Goal: Navigation & Orientation: Go to known website

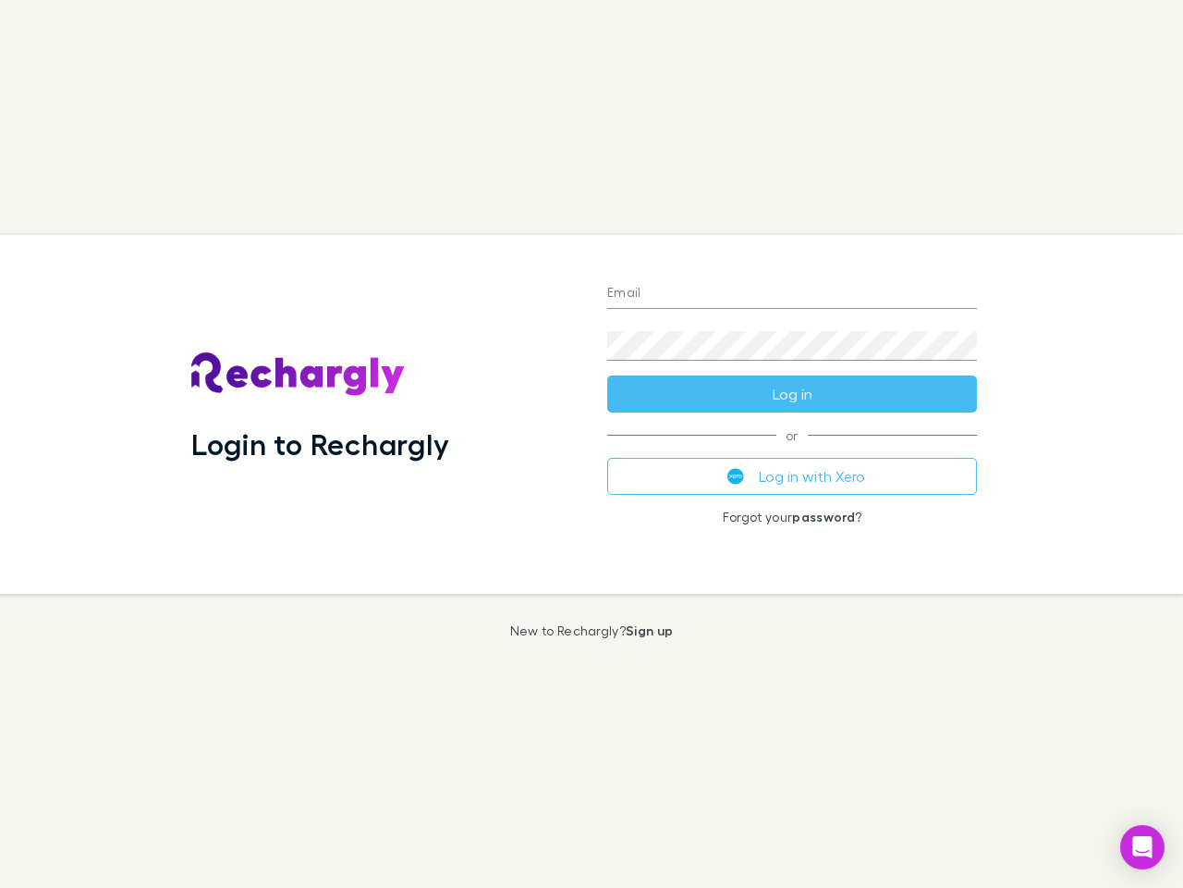
click at [592, 444] on div "Login to Rechargly" at bounding box center [385, 414] width 416 height 359
click at [792, 294] on input "Email" at bounding box center [792, 294] width 370 height 30
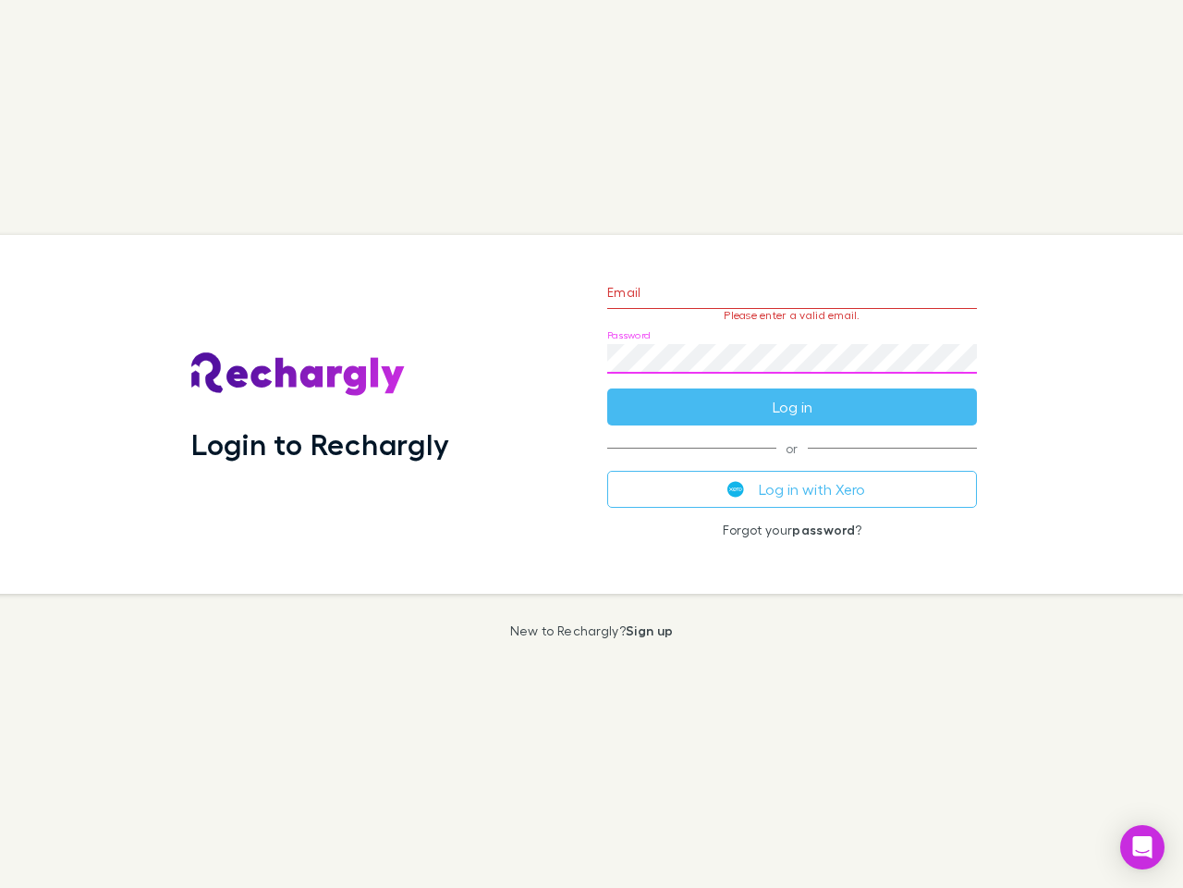
click at [792, 394] on form "Email Please enter a valid email. Password Log in" at bounding box center [792, 344] width 370 height 161
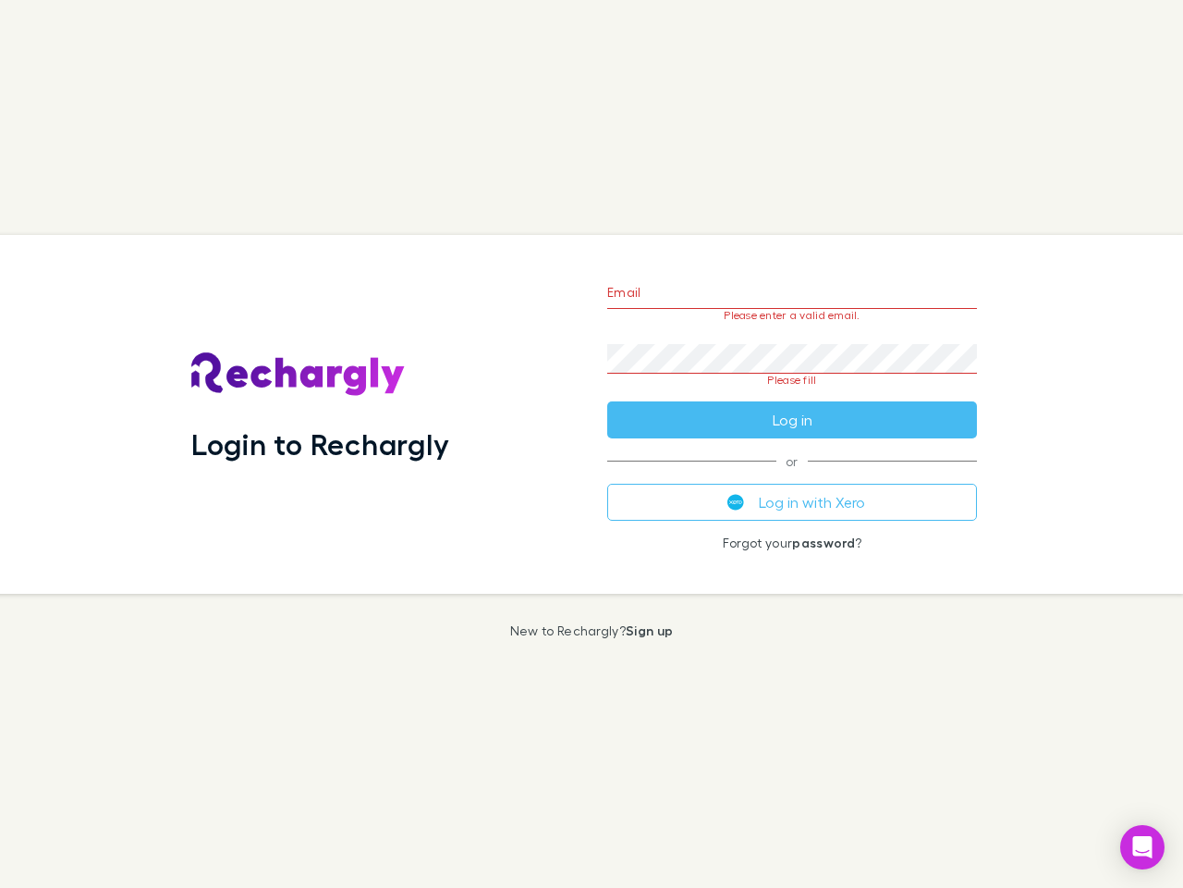
click at [792, 476] on div "Email Please enter a valid email. Password Please fill Log in or Log in with Xe…" at bounding box center [792, 414] width 399 height 359
click at [1143, 847] on icon "Open Intercom Messenger" at bounding box center [1143, 847] width 19 height 22
